Goal: Navigation & Orientation: Find specific page/section

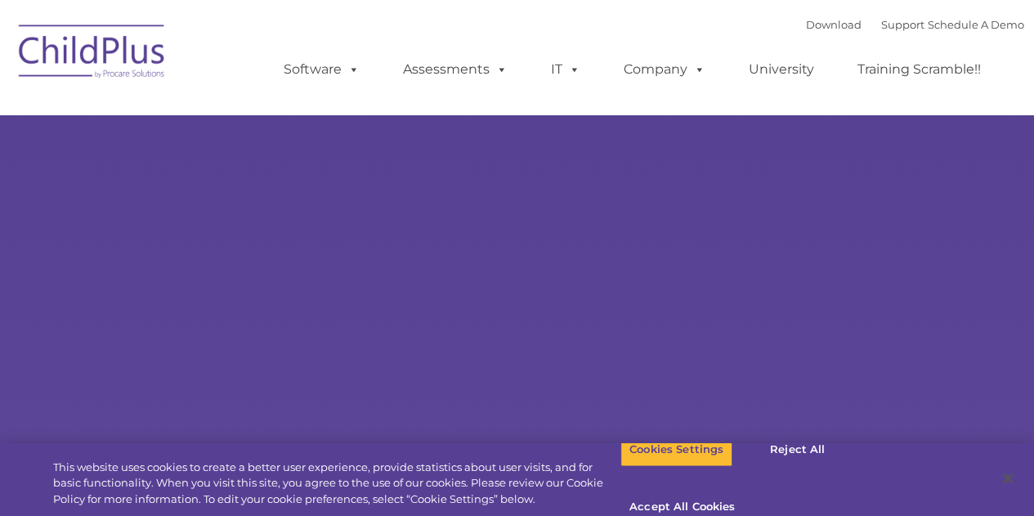
type input ""
select select "MEDIUM"
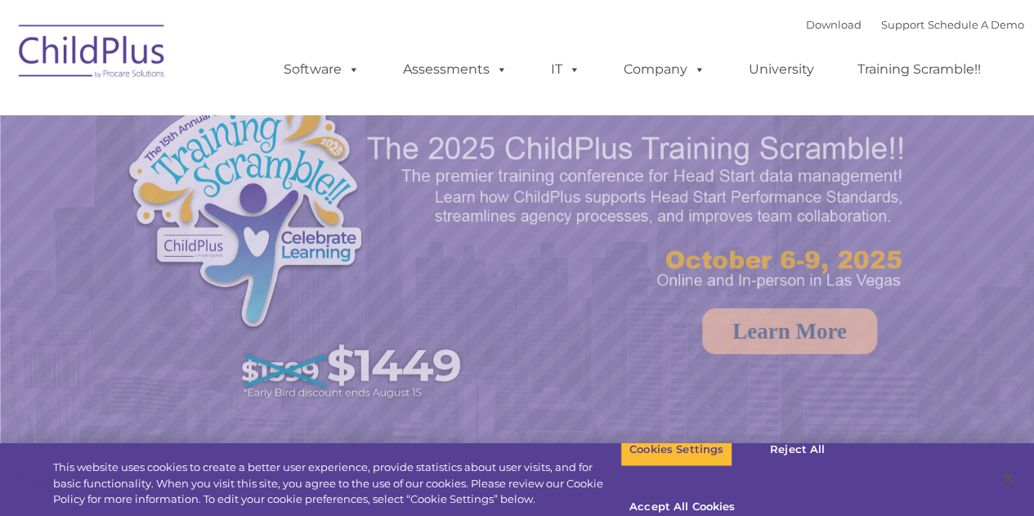
select select "MEDIUM"
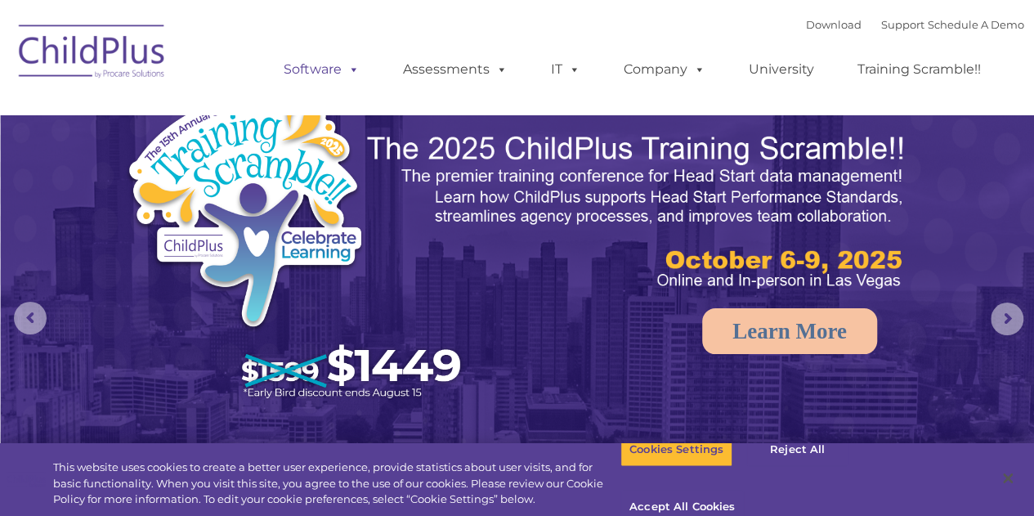
click at [355, 71] on span at bounding box center [351, 69] width 18 height 16
click at [500, 69] on span at bounding box center [498, 69] width 18 height 16
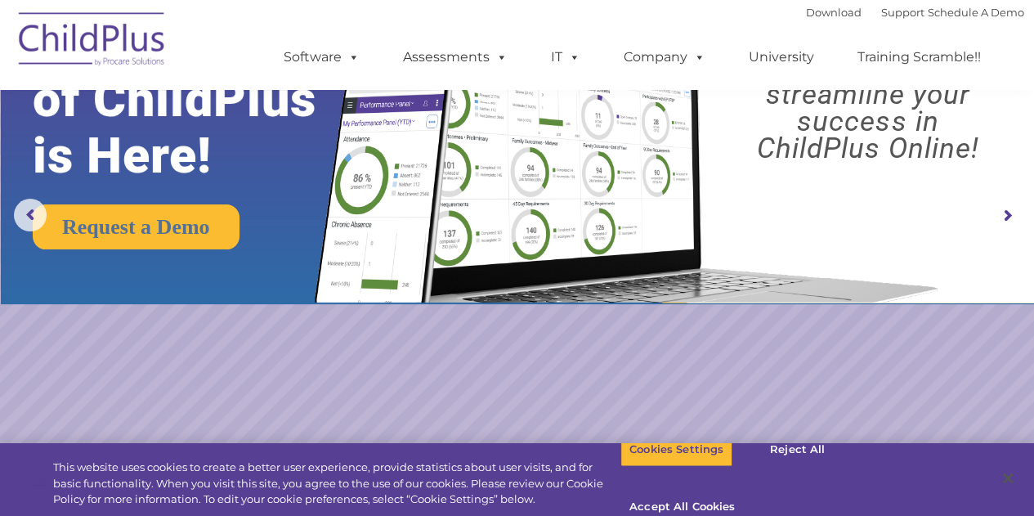
scroll to position [118, 0]
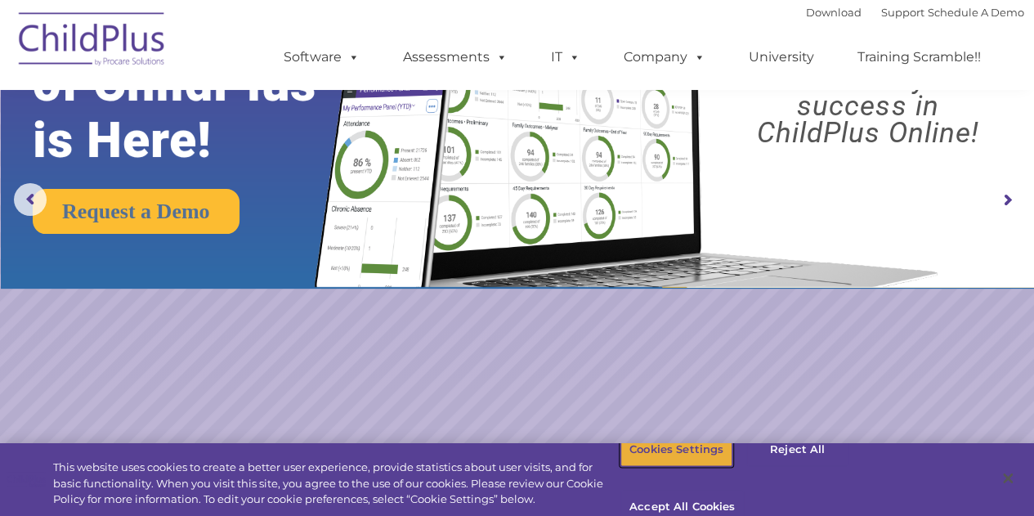
click at [671, 467] on button "Cookies Settings" at bounding box center [676, 449] width 112 height 34
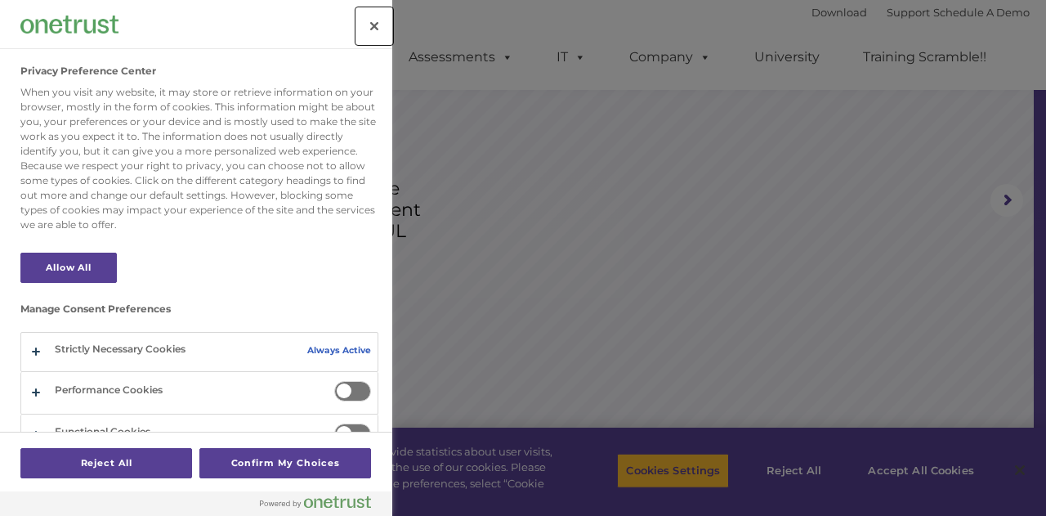
click at [381, 20] on button "Close" at bounding box center [374, 26] width 36 height 36
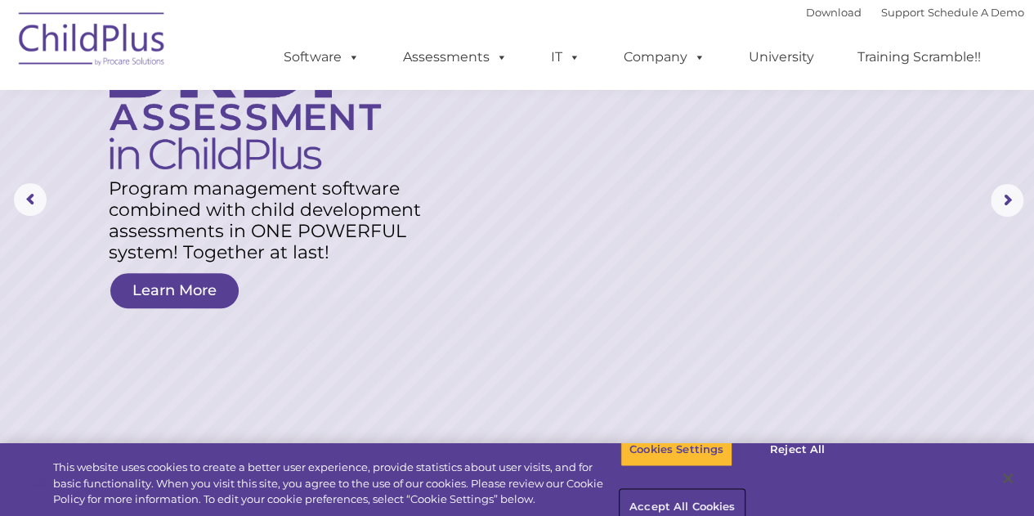
click at [744, 490] on button "Accept All Cookies" at bounding box center [681, 507] width 123 height 34
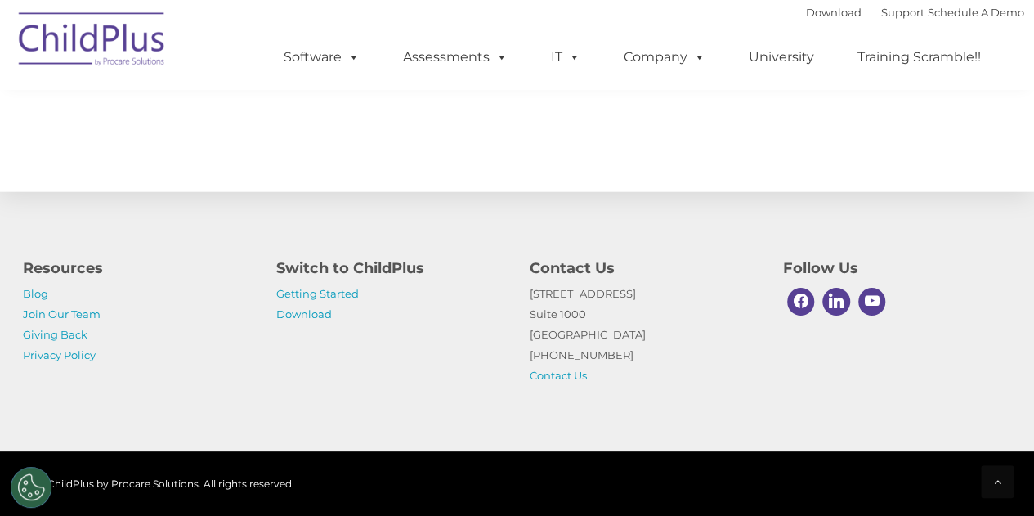
scroll to position [1902, 0]
click at [349, 293] on link "Getting Started" at bounding box center [317, 293] width 83 height 13
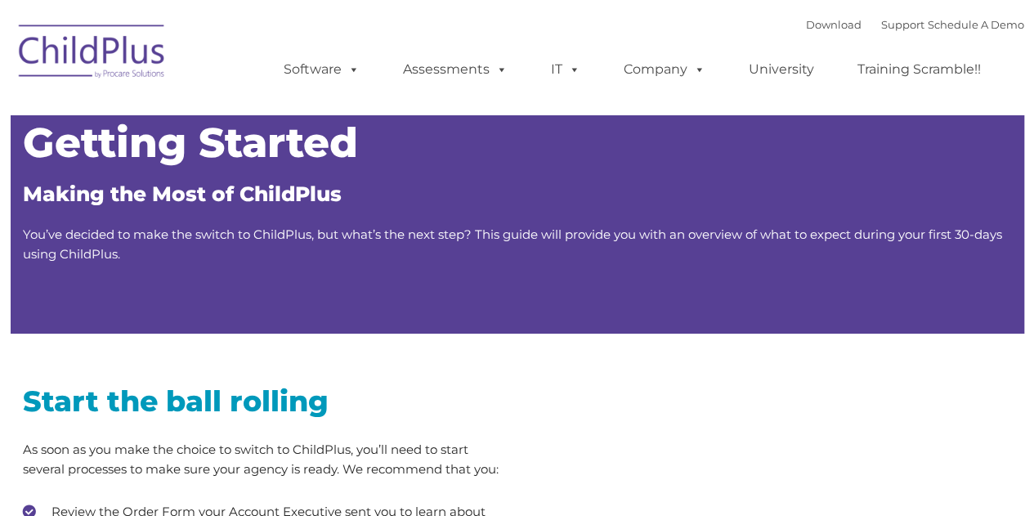
type input ""
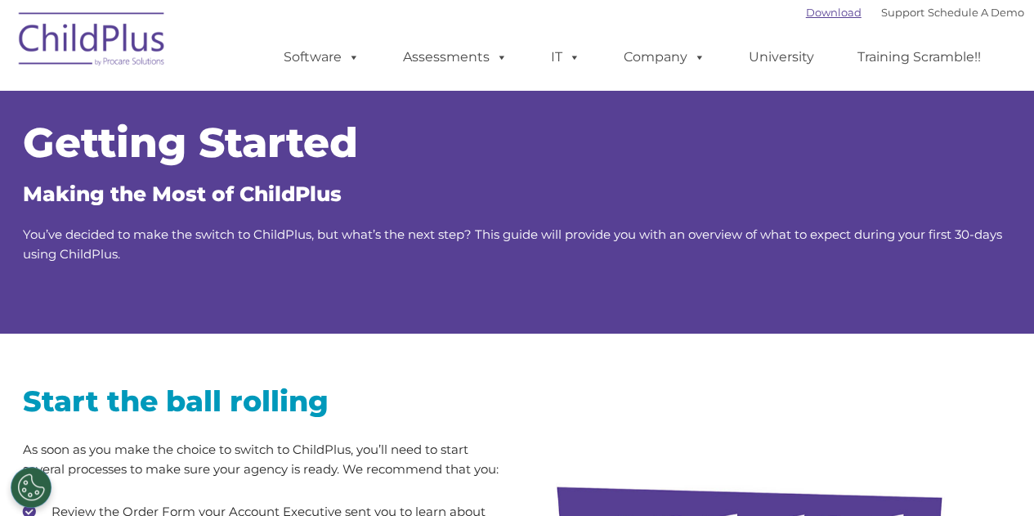
click at [819, 12] on link "Download" at bounding box center [834, 12] width 56 height 13
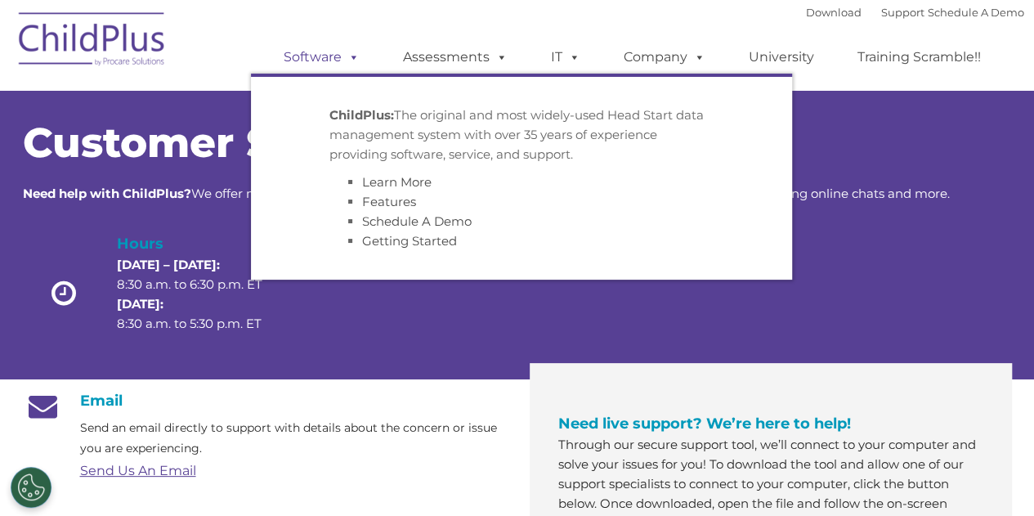
click at [349, 65] on span at bounding box center [351, 57] width 18 height 16
